Goal: Task Accomplishment & Management: Use online tool/utility

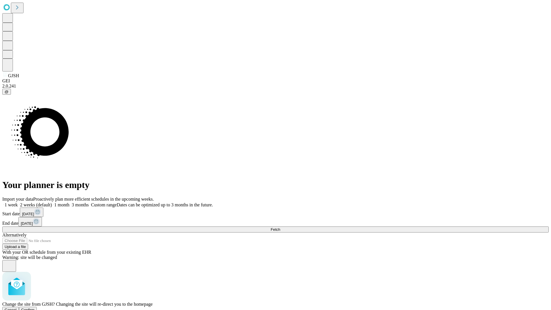
click at [35, 307] on span "Confirm" at bounding box center [27, 309] width 13 height 4
click at [52, 202] on label "2 weeks (default)" at bounding box center [35, 204] width 34 height 5
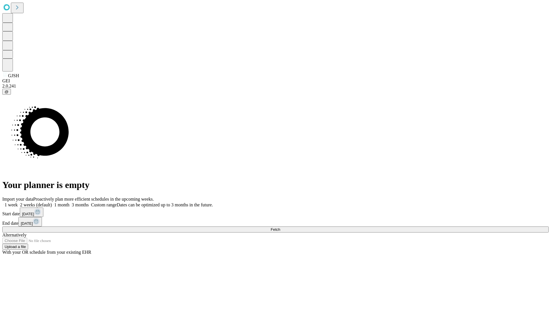
click at [280, 227] on span "Fetch" at bounding box center [274, 229] width 9 height 4
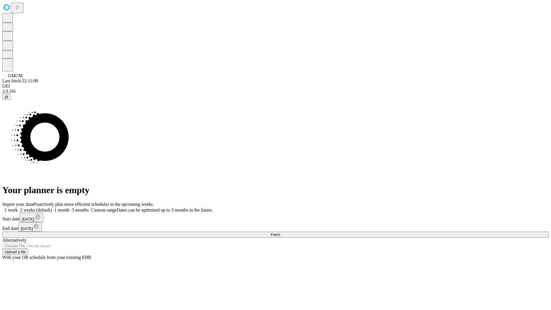
click at [52, 207] on label "2 weeks (default)" at bounding box center [35, 209] width 34 height 5
click at [280, 232] on span "Fetch" at bounding box center [274, 234] width 9 height 4
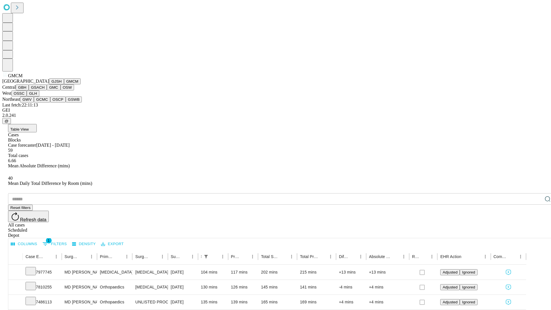
click at [29, 90] on button "GBH" at bounding box center [22, 87] width 13 height 6
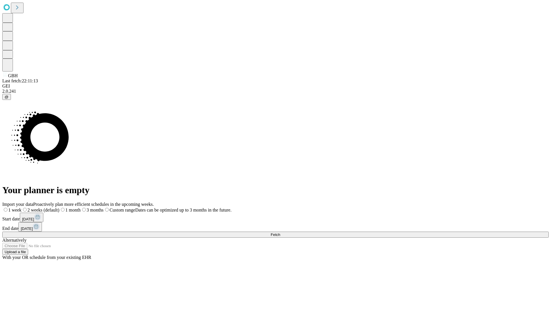
click at [59, 207] on label "2 weeks (default)" at bounding box center [41, 209] width 38 height 5
click at [280, 232] on span "Fetch" at bounding box center [274, 234] width 9 height 4
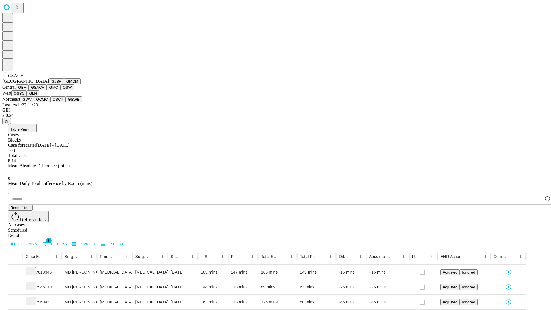
click at [47, 90] on button "GMC" at bounding box center [53, 87] width 13 height 6
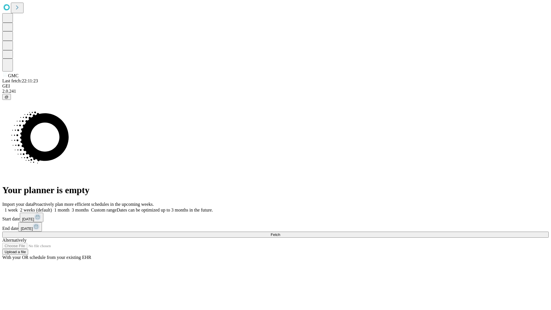
click at [280, 232] on span "Fetch" at bounding box center [274, 234] width 9 height 4
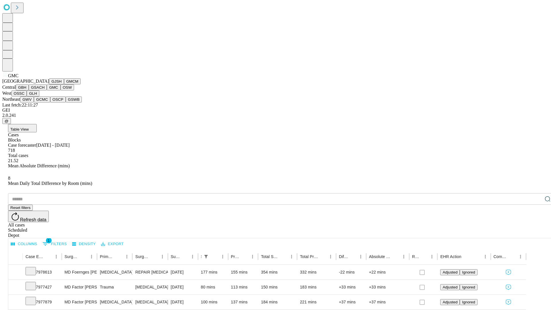
click at [61, 90] on button "OSW" at bounding box center [68, 87] width 14 height 6
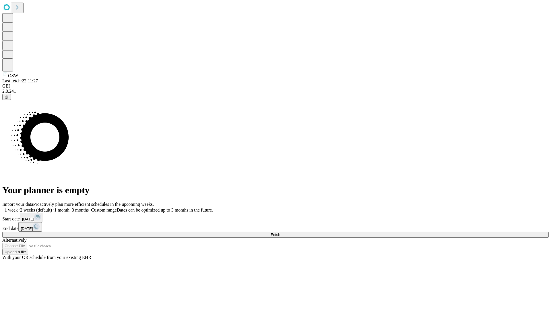
click at [52, 207] on label "2 weeks (default)" at bounding box center [35, 209] width 34 height 5
click at [280, 232] on span "Fetch" at bounding box center [274, 234] width 9 height 4
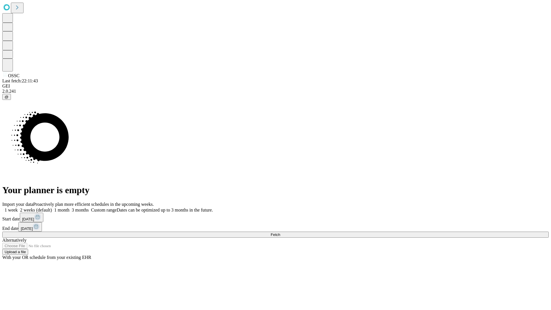
click at [52, 207] on label "2 weeks (default)" at bounding box center [35, 209] width 34 height 5
click at [280, 232] on span "Fetch" at bounding box center [274, 234] width 9 height 4
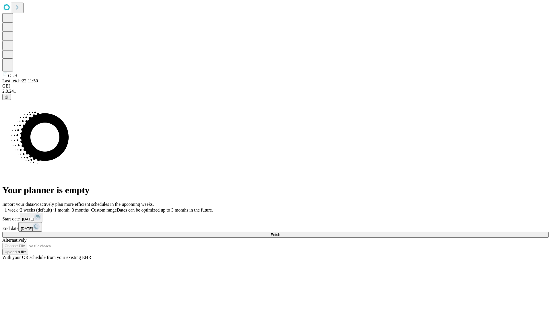
click at [52, 207] on label "2 weeks (default)" at bounding box center [35, 209] width 34 height 5
click at [280, 232] on span "Fetch" at bounding box center [274, 234] width 9 height 4
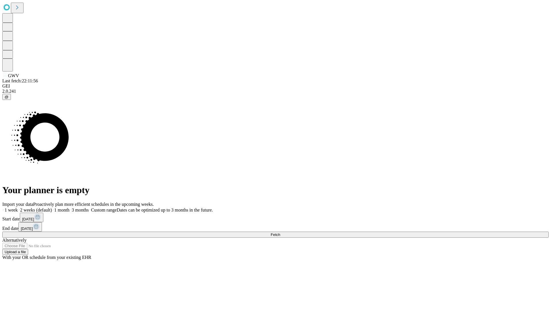
click at [52, 207] on label "2 weeks (default)" at bounding box center [35, 209] width 34 height 5
click at [280, 232] on span "Fetch" at bounding box center [274, 234] width 9 height 4
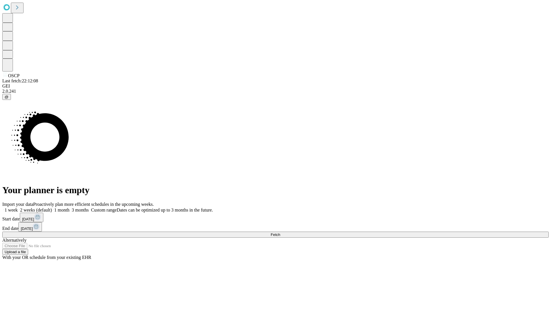
click at [52, 207] on label "2 weeks (default)" at bounding box center [35, 209] width 34 height 5
click at [280, 232] on span "Fetch" at bounding box center [274, 234] width 9 height 4
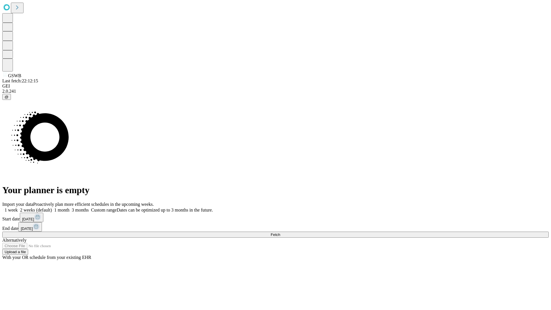
click at [52, 207] on label "2 weeks (default)" at bounding box center [35, 209] width 34 height 5
click at [280, 232] on span "Fetch" at bounding box center [274, 234] width 9 height 4
